Goal: Task Accomplishment & Management: Use online tool/utility

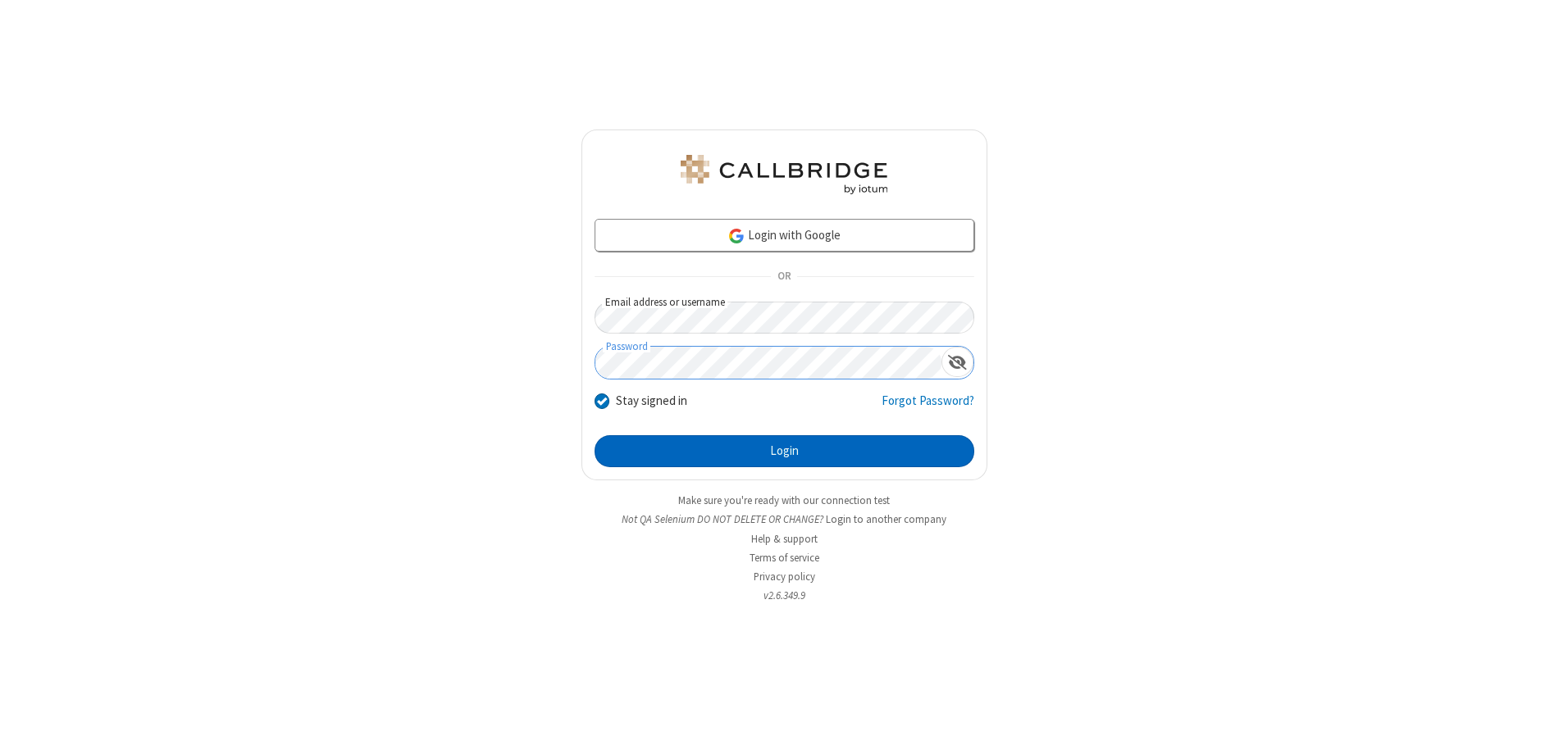
click at [784, 450] on button "Login" at bounding box center [785, 451] width 380 height 33
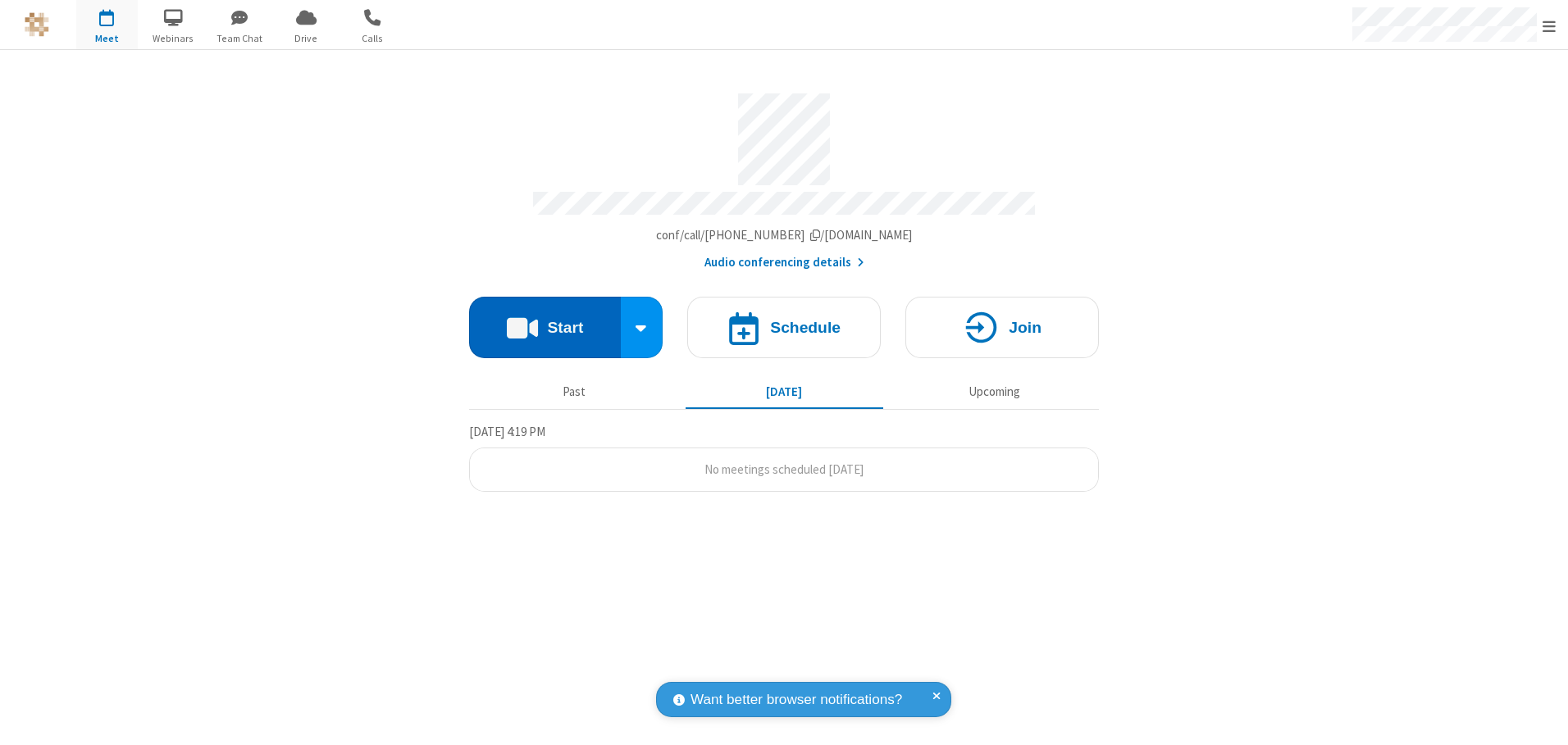
click at [545, 322] on button "Start" at bounding box center [545, 326] width 152 height 61
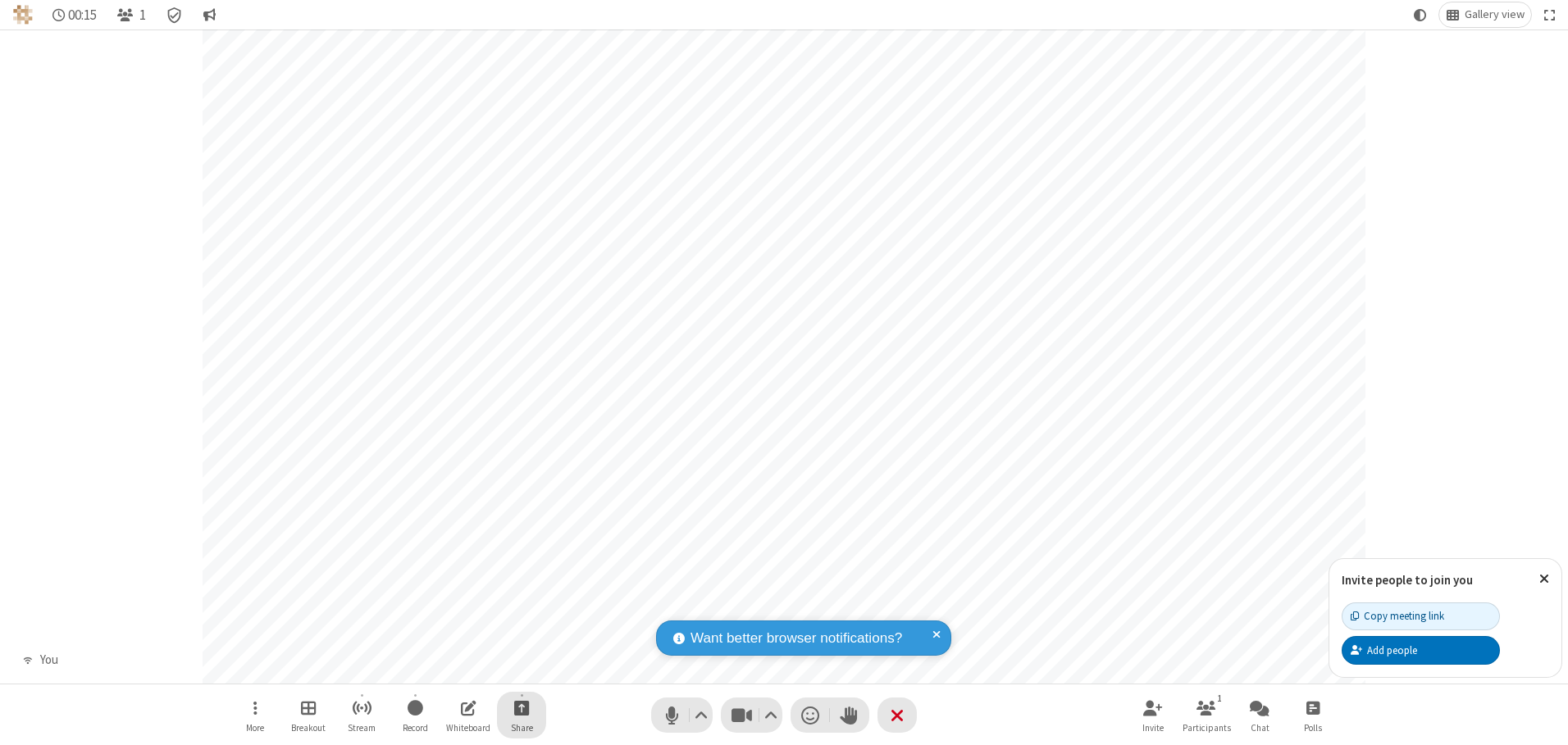
click at [521, 707] on span "Start sharing" at bounding box center [522, 707] width 16 height 20
click at [455, 668] on span "Share my screen" at bounding box center [455, 669] width 18 height 14
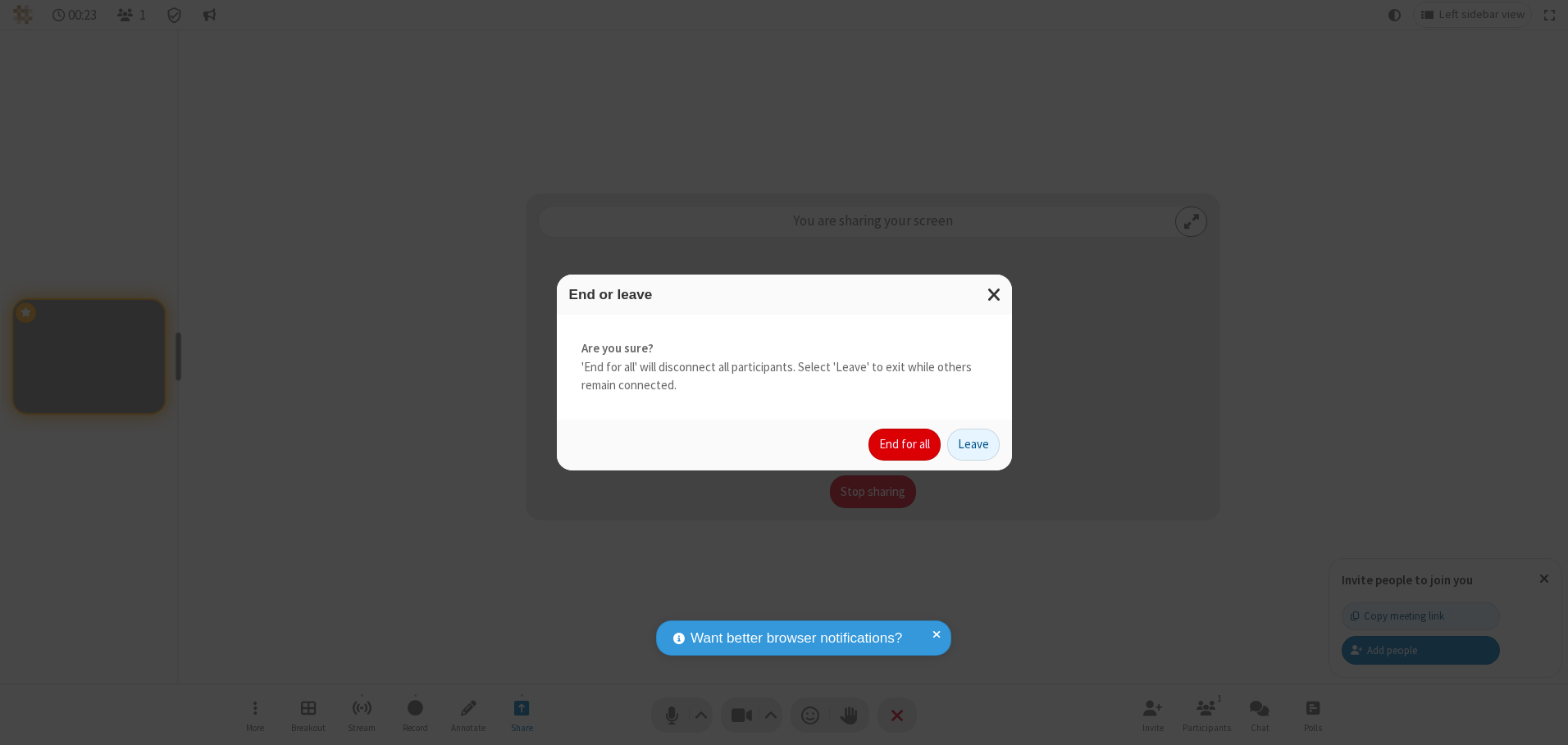
click at [905, 445] on button "End for all" at bounding box center [904, 446] width 72 height 33
